Goal: Task Accomplishment & Management: Use online tool/utility

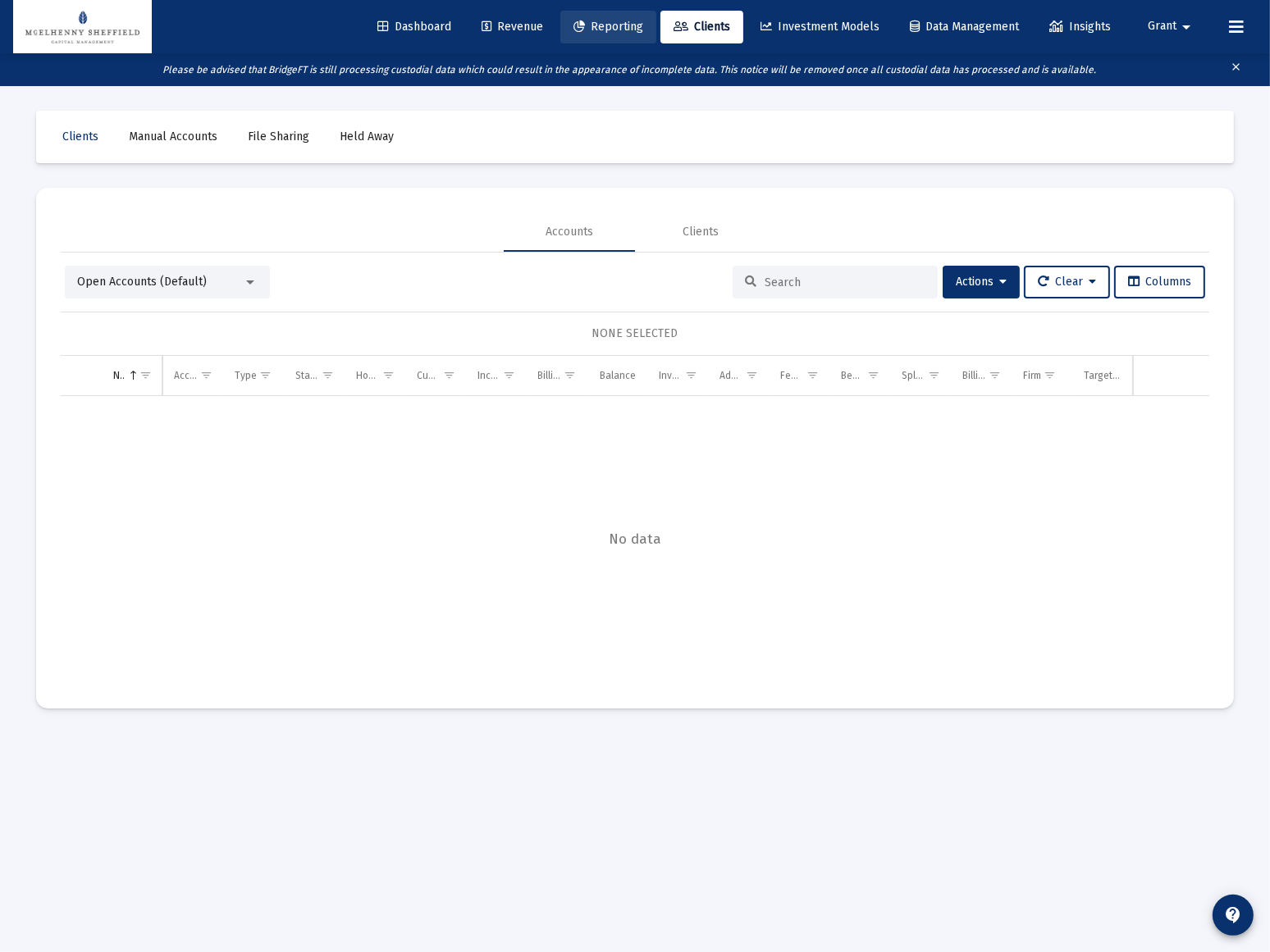
click at [608, 28] on span "Reporting" at bounding box center [609, 26] width 70 height 14
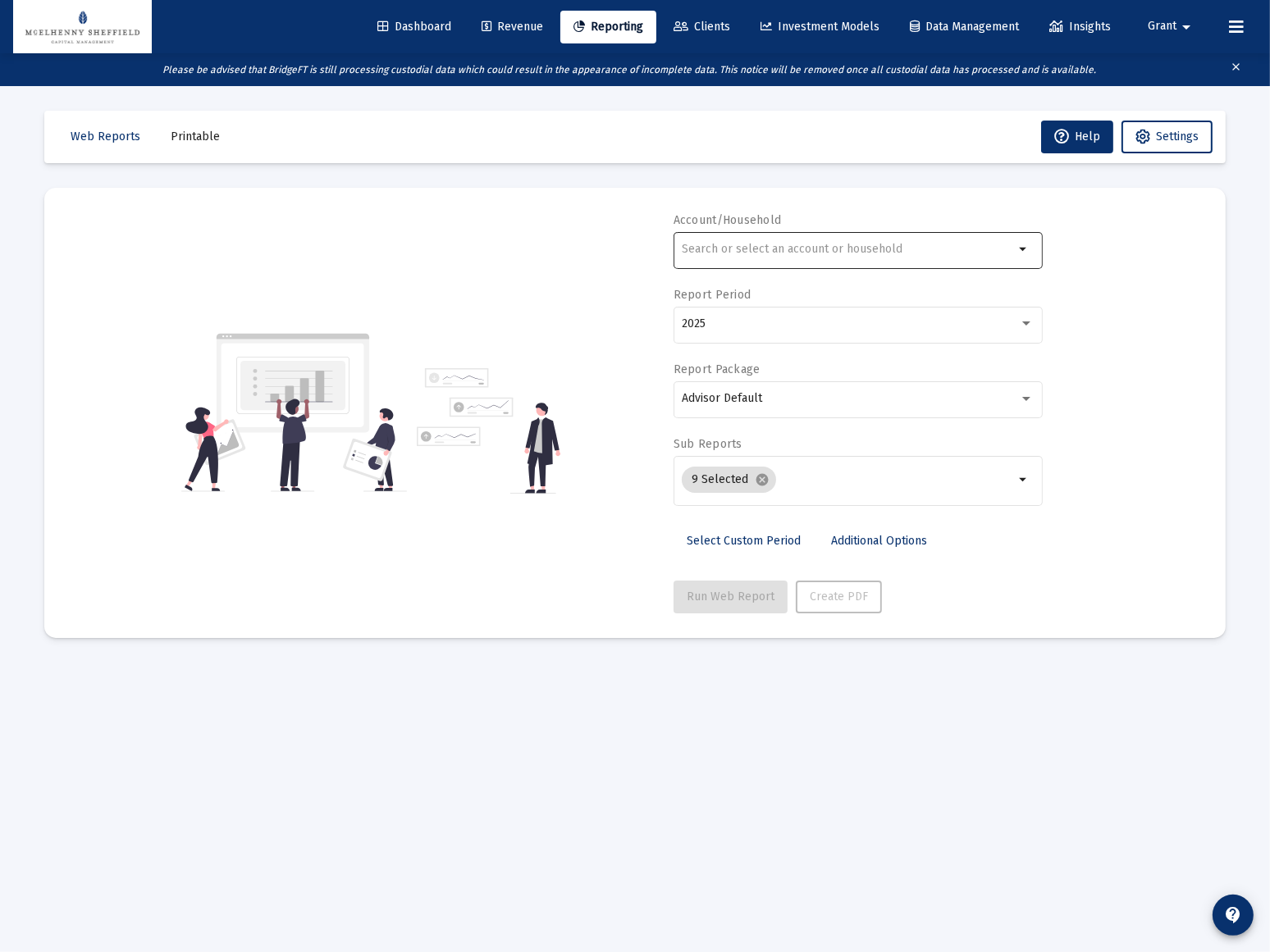
click at [839, 249] on input "text" at bounding box center [848, 250] width 333 height 13
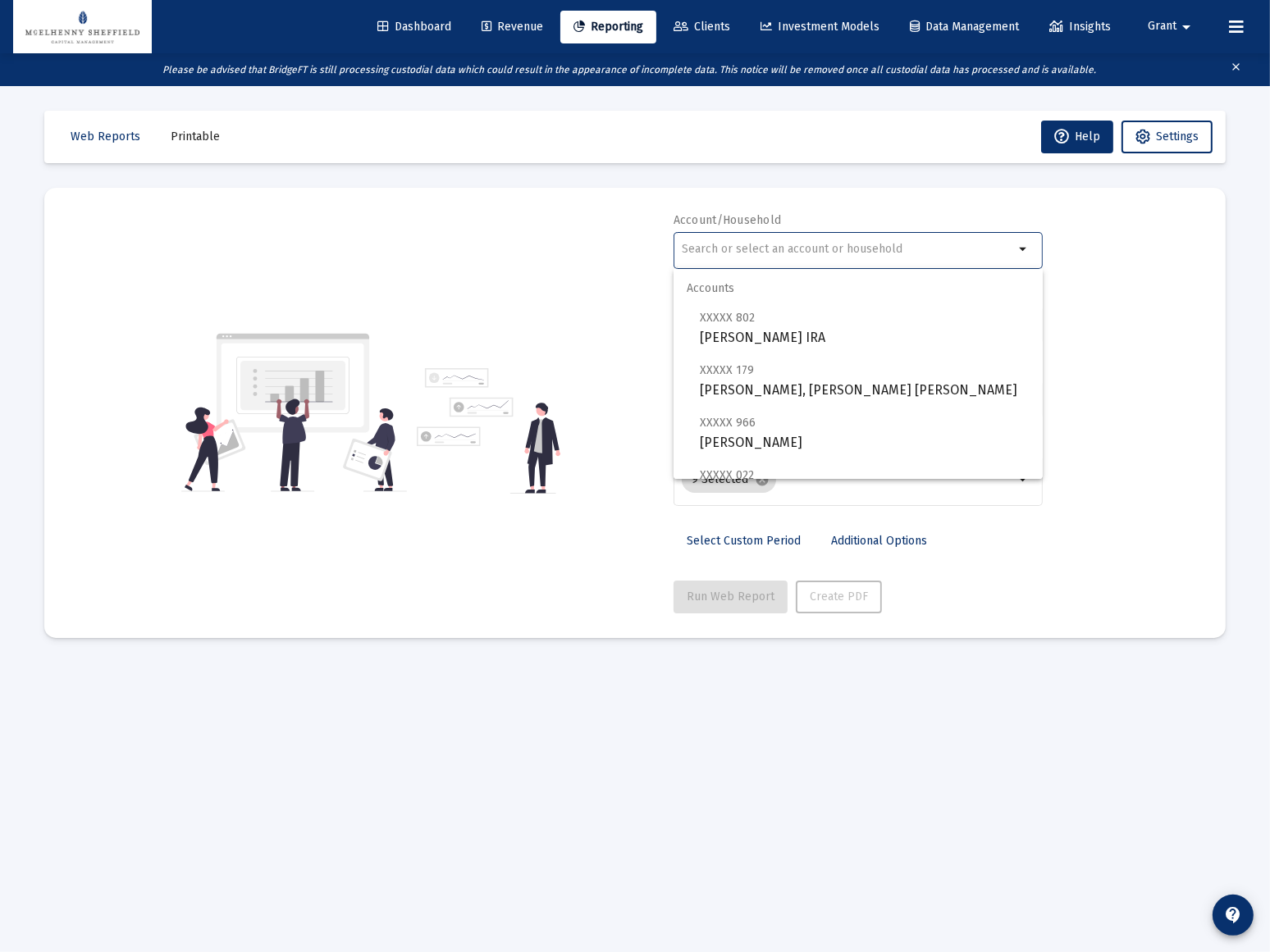
type input "x"
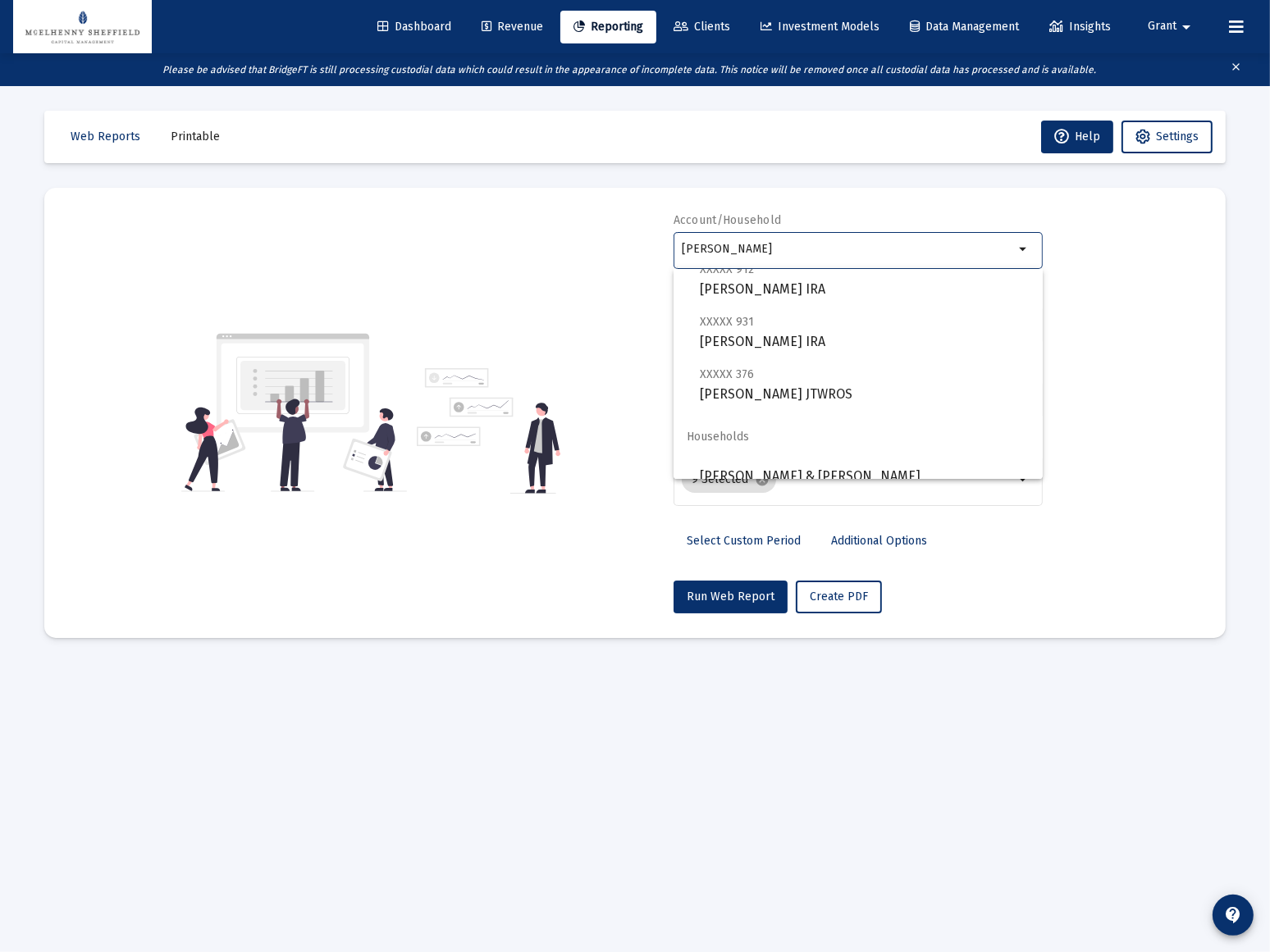
scroll to position [66, 0]
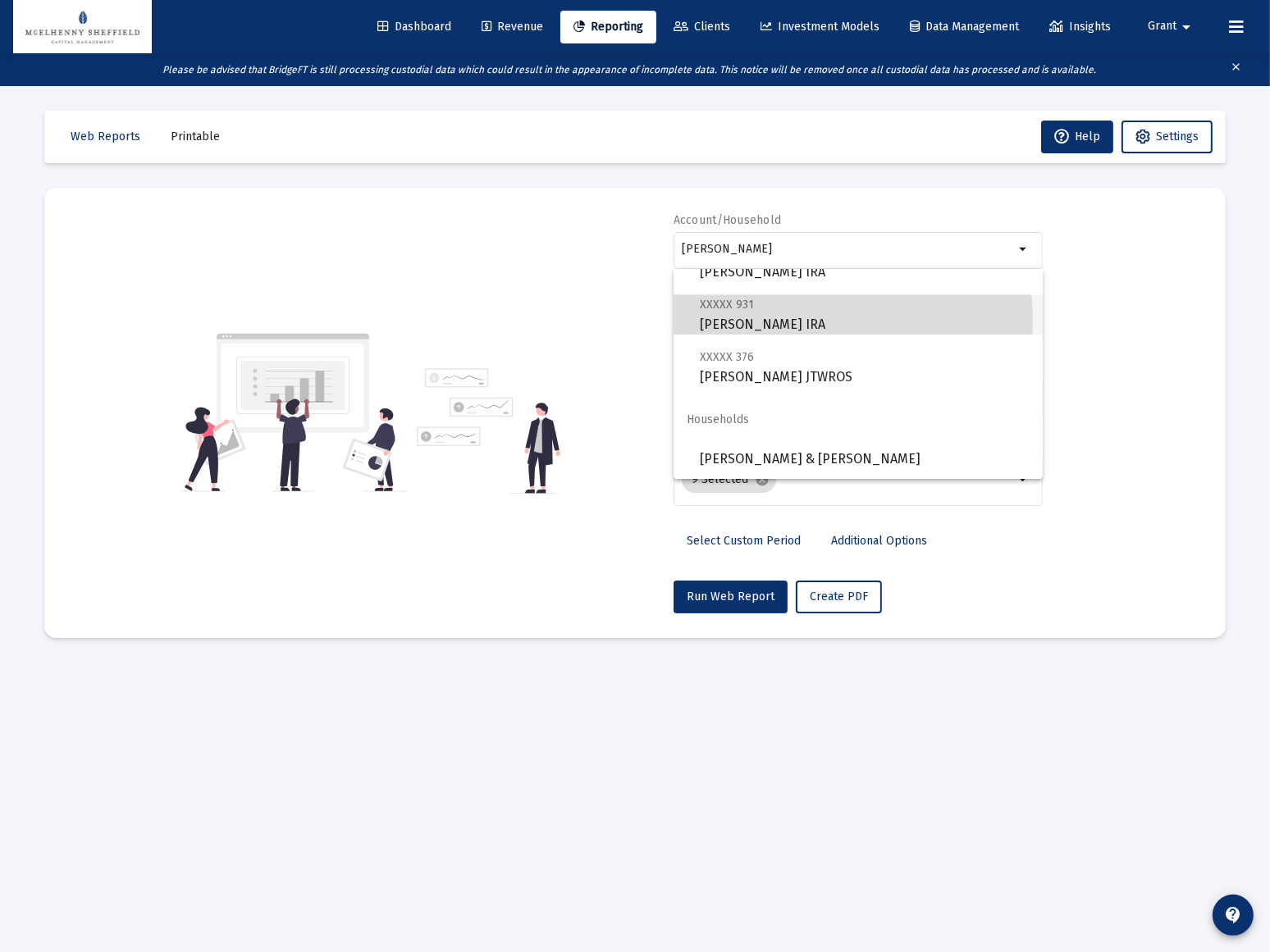
click at [822, 320] on span "XXXXX 931 [PERSON_NAME] IRA" at bounding box center [865, 315] width 330 height 40
type input "[PERSON_NAME] IRA"
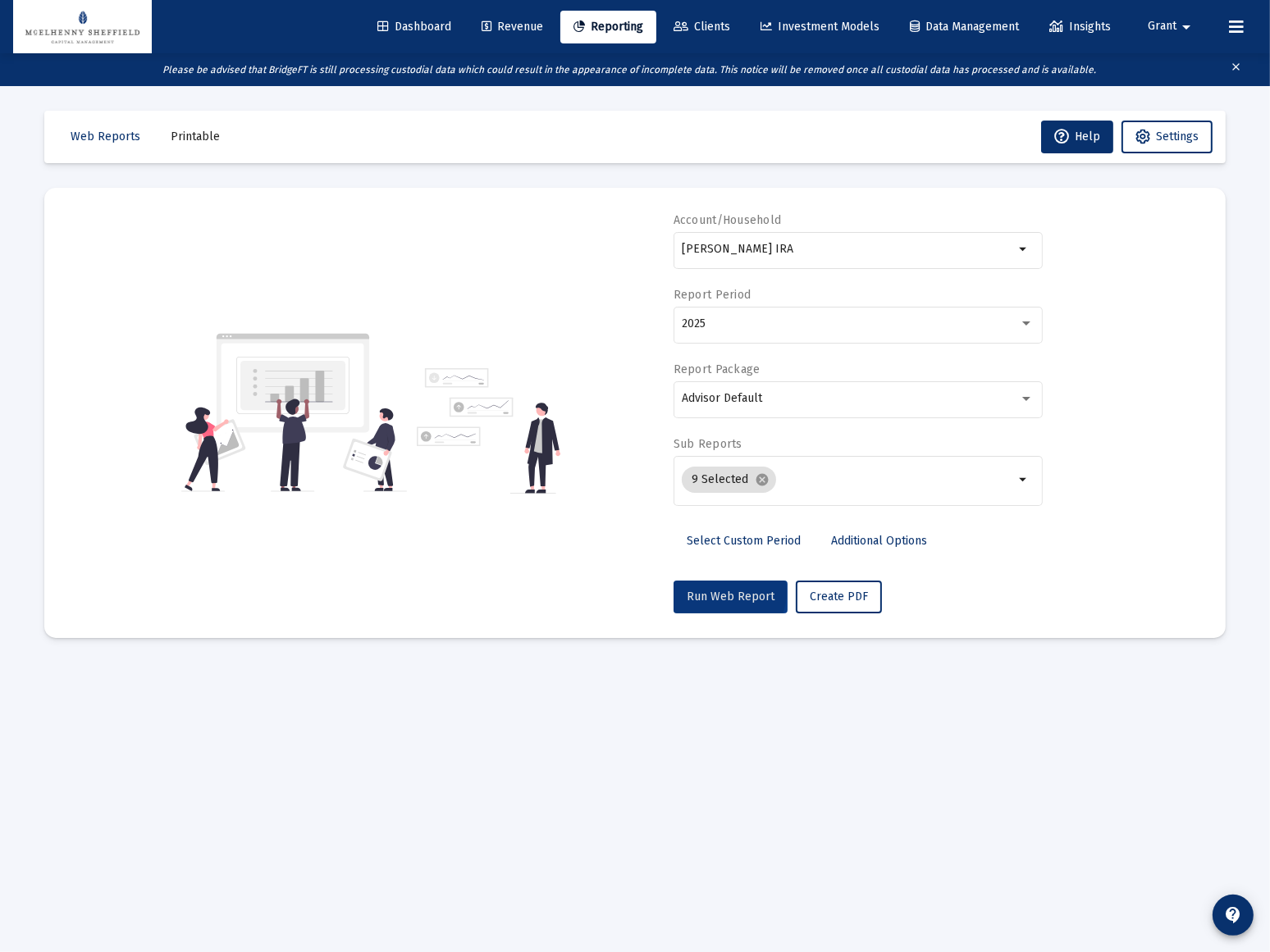
click at [722, 591] on span "Run Web Report" at bounding box center [730, 596] width 88 height 14
select select "View all"
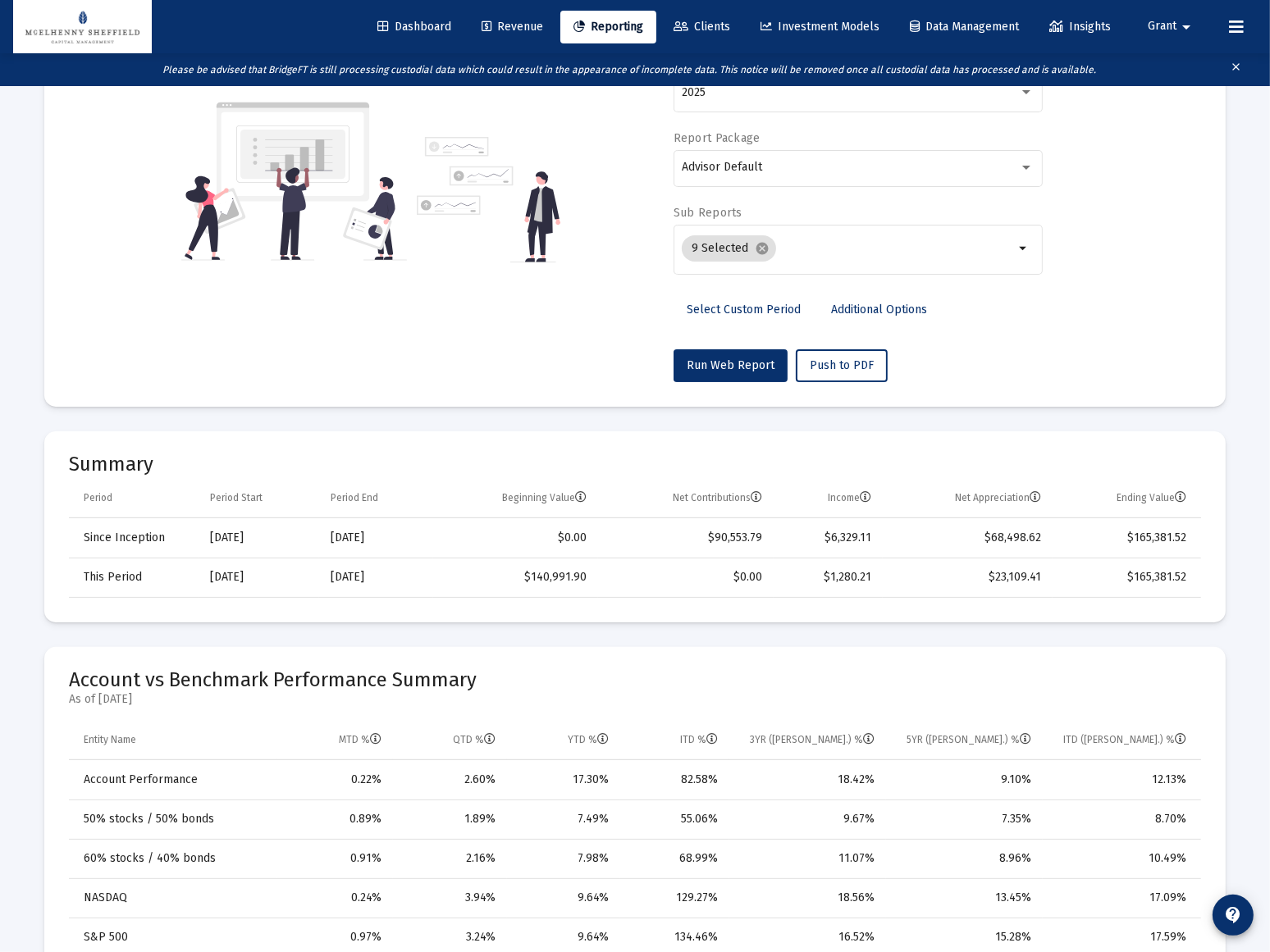
scroll to position [73, 0]
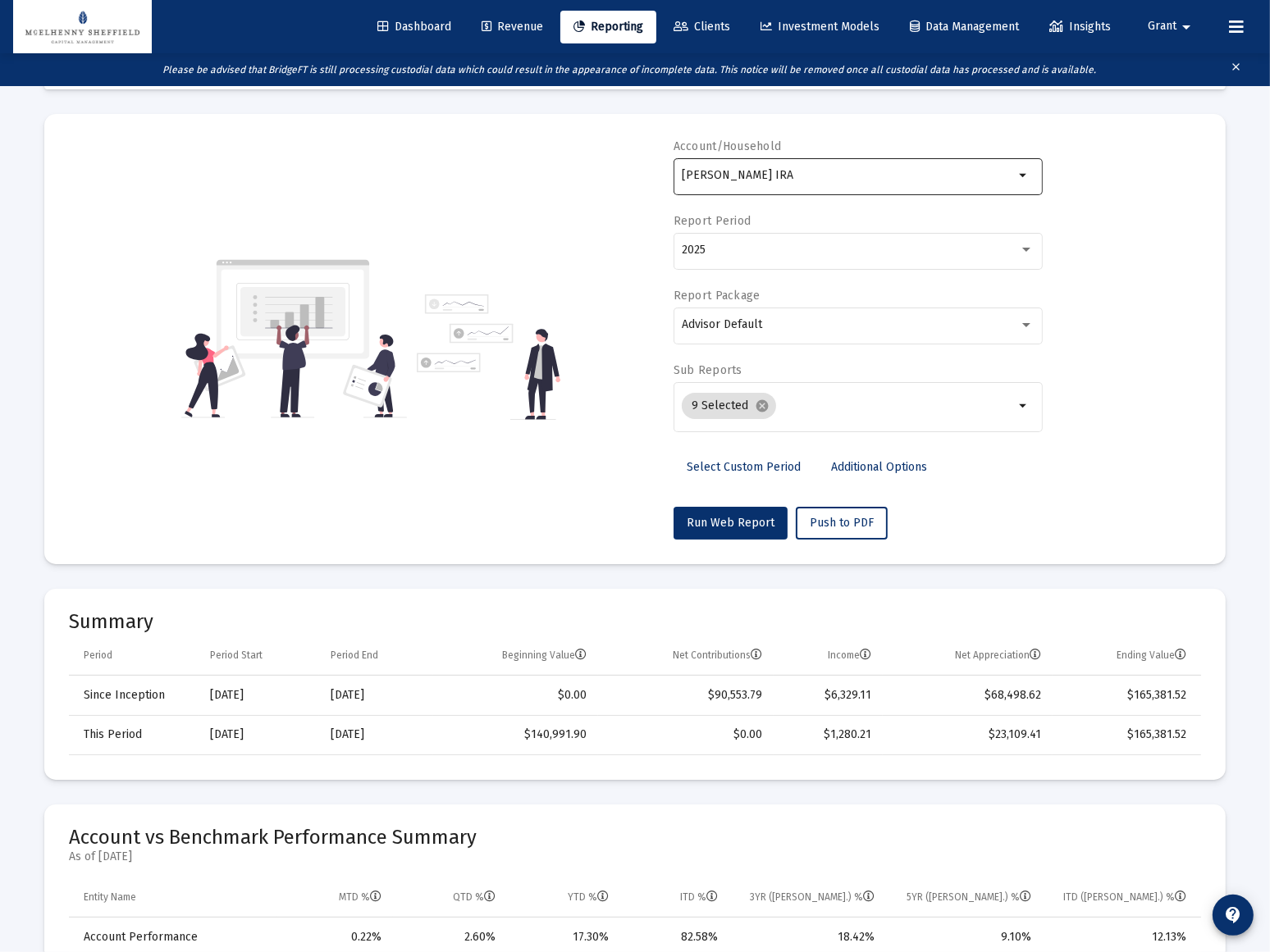
click at [887, 165] on div "[PERSON_NAME] IRA" at bounding box center [848, 175] width 333 height 40
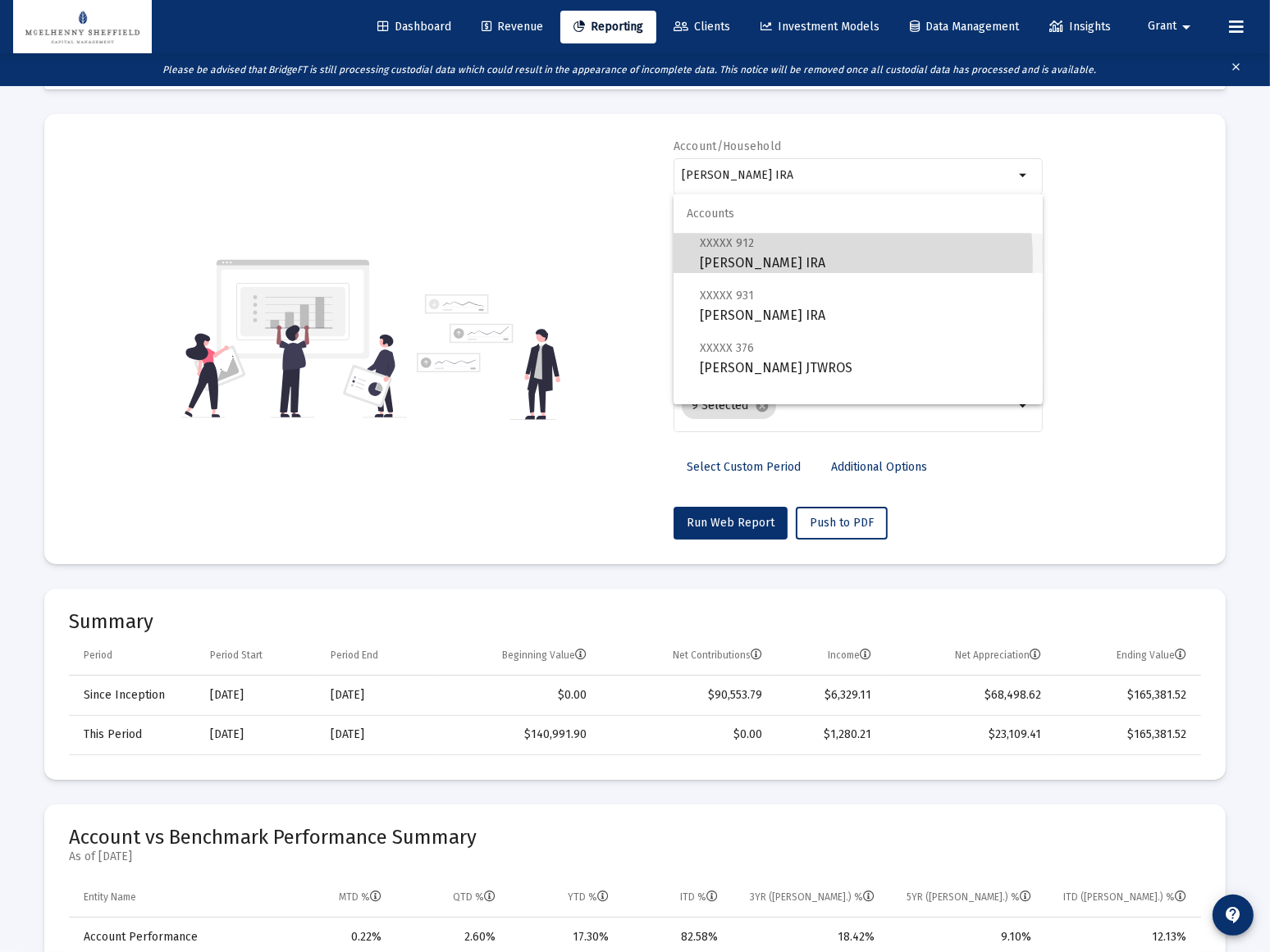
click at [779, 260] on span "XXXXX 912 [PERSON_NAME] Rollover [PERSON_NAME]" at bounding box center [865, 252] width 330 height 40
type input "[PERSON_NAME] IRA"
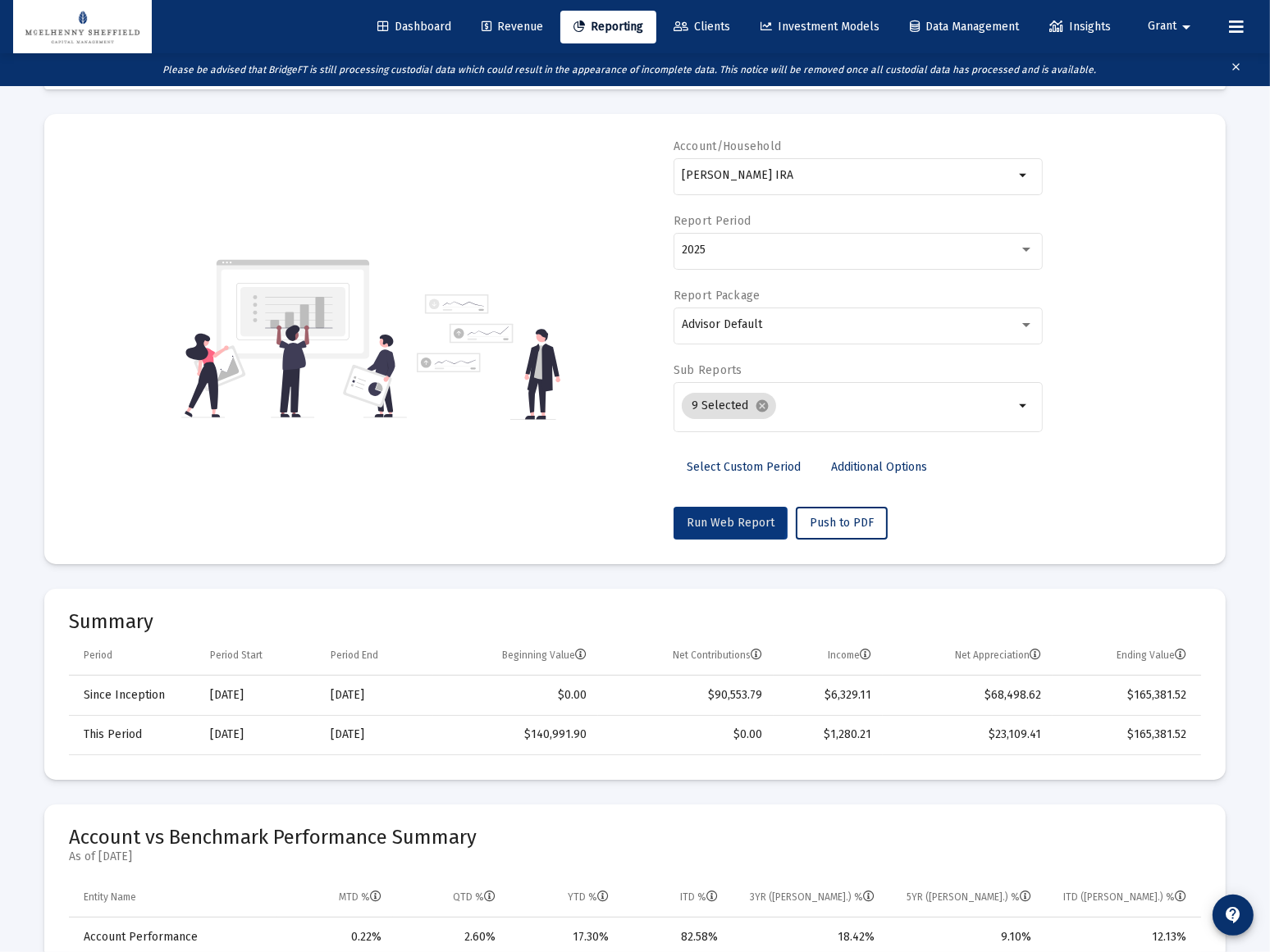
click at [722, 519] on span "Run Web Report" at bounding box center [730, 523] width 88 height 14
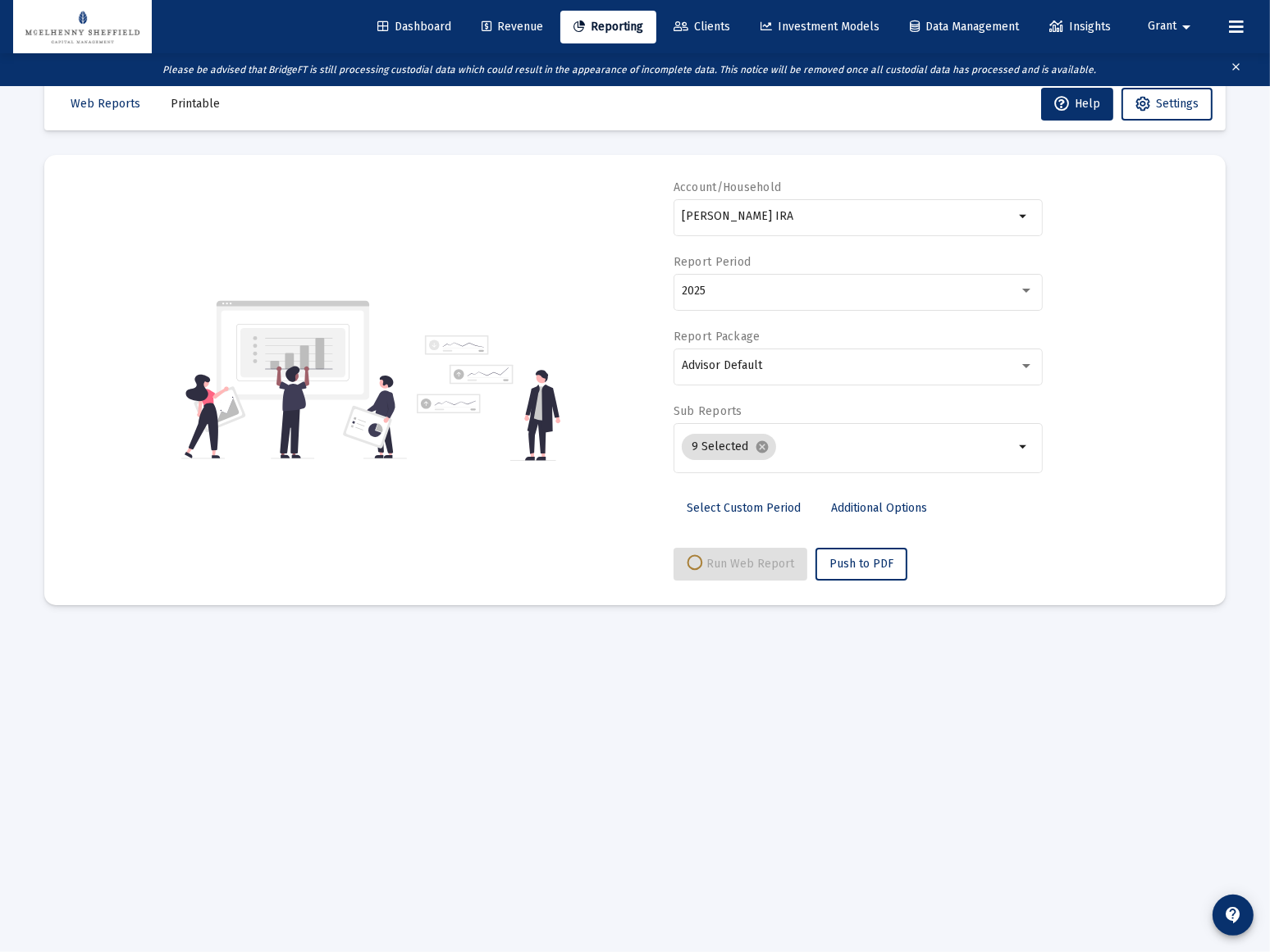
select select "View all"
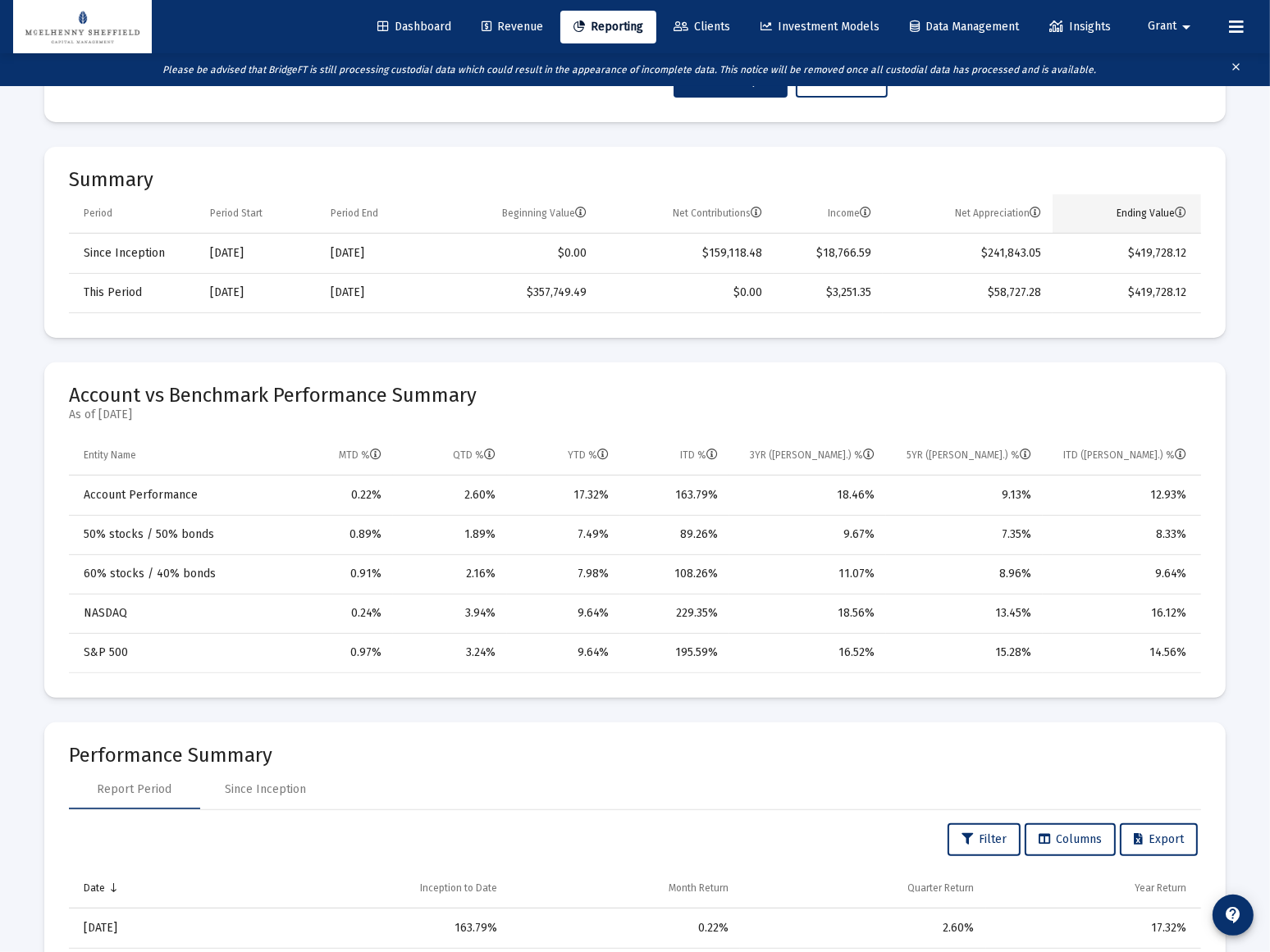
scroll to position [447, 0]
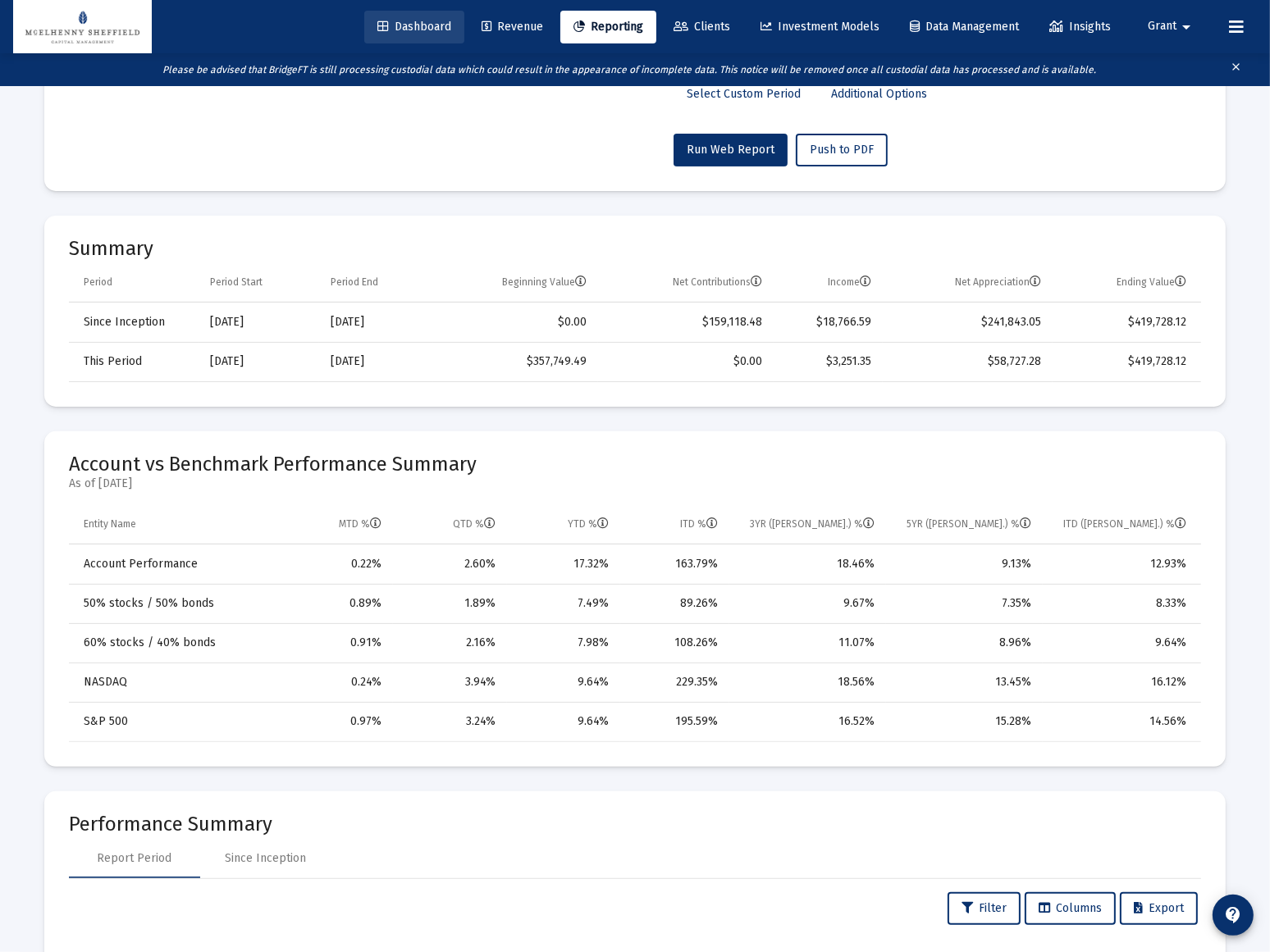
click at [416, 33] on link "Dashboard" at bounding box center [415, 26] width 100 height 33
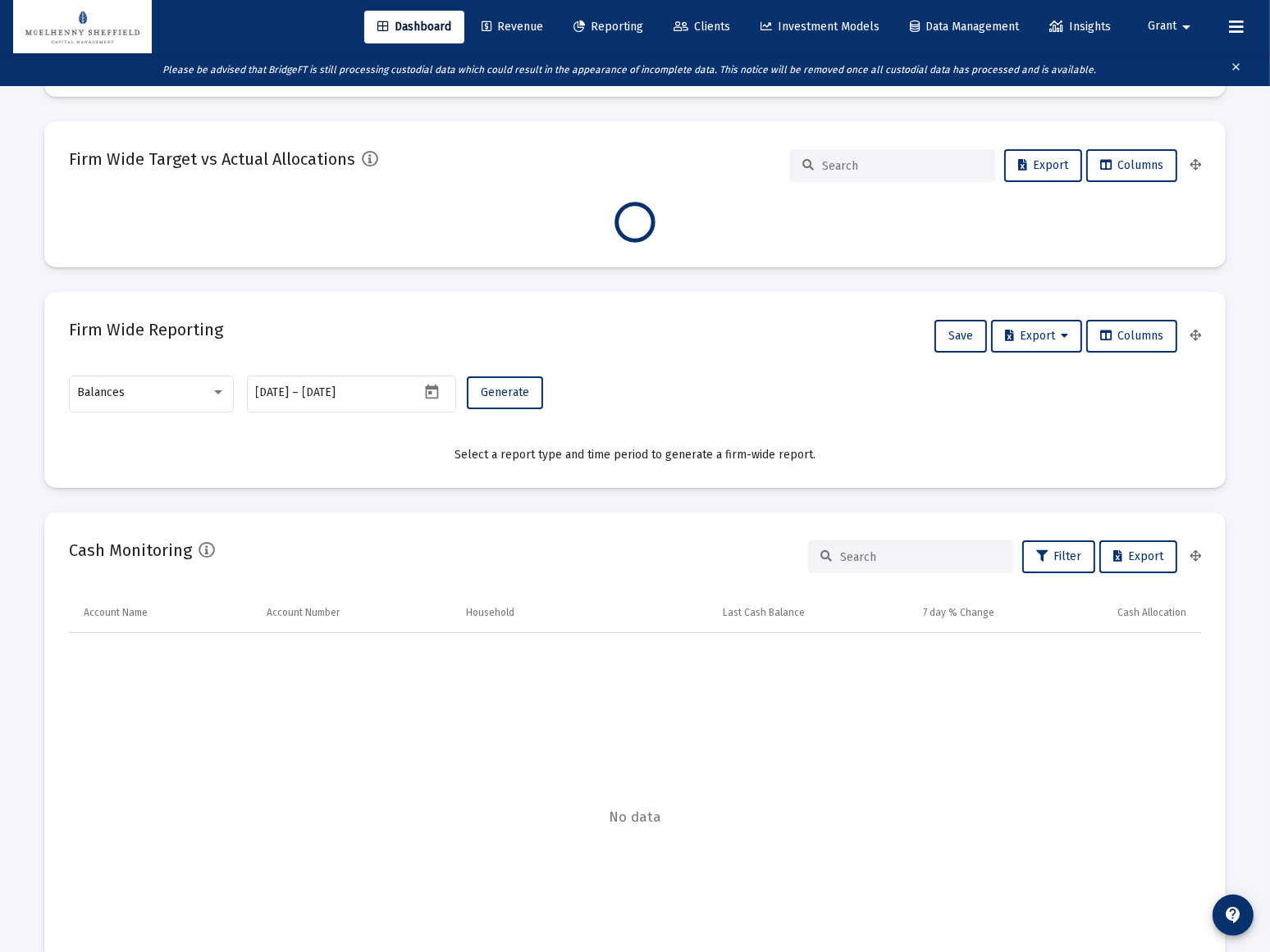
scroll to position [328, 529]
click at [1177, 31] on mat-icon "arrow_drop_down" at bounding box center [1186, 26] width 20 height 33
click at [1176, 105] on button "Logout" at bounding box center [1175, 109] width 98 height 40
